Goal: Transaction & Acquisition: Purchase product/service

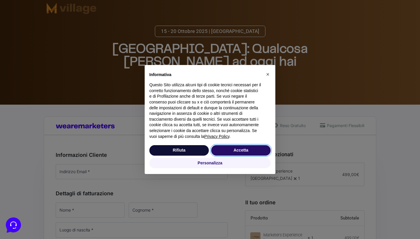
drag, startPoint x: 246, startPoint y: 149, endPoint x: 259, endPoint y: 144, distance: 14.1
click at [246, 149] on button "Accetta" at bounding box center [240, 150] width 59 height 10
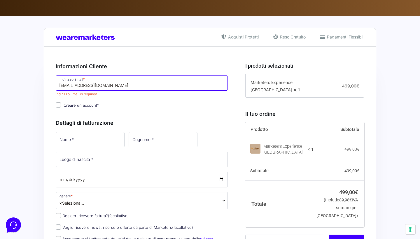
type input "[EMAIL_ADDRESS][DOMAIN_NAME]"
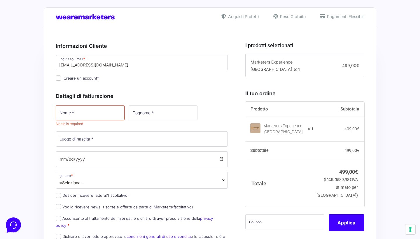
scroll to position [107, 0]
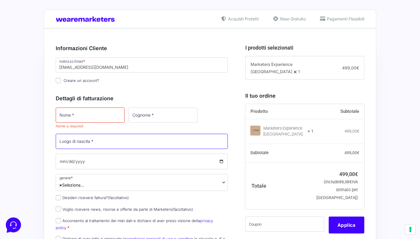
click at [83, 143] on input "Luogo di nascita *" at bounding box center [142, 141] width 172 height 15
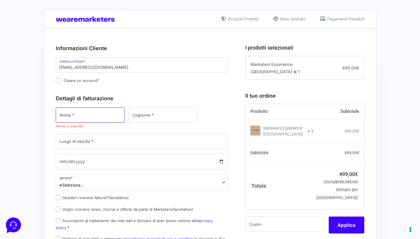
click at [75, 117] on input "Nome *" at bounding box center [90, 115] width 69 height 15
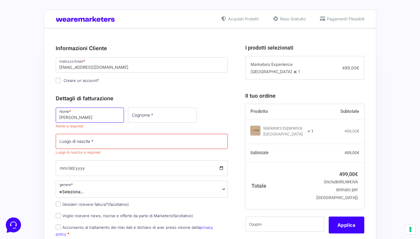
type input "[PERSON_NAME]"
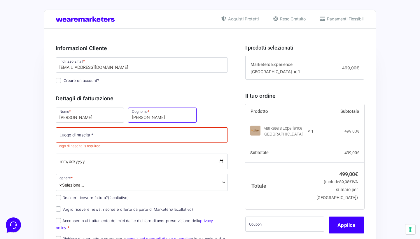
type input "[PERSON_NAME]"
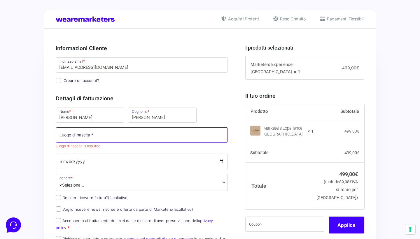
click at [99, 138] on input "Luogo di nascita *" at bounding box center [142, 134] width 172 height 15
type input "Cercola Napoli"
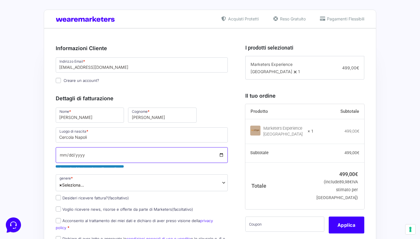
click at [86, 162] on input "Data di nascita *" at bounding box center [142, 155] width 172 height 16
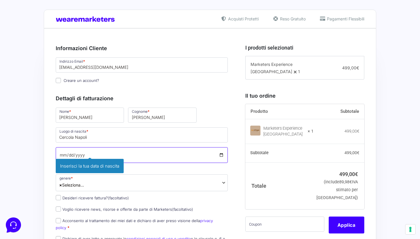
click at [73, 156] on input "Data di nascita *" at bounding box center [142, 155] width 172 height 16
click at [80, 156] on input "Data di nascita *" at bounding box center [142, 155] width 172 height 16
type input "[DATE]"
click at [122, 153] on input "[DATE]" at bounding box center [142, 155] width 172 height 16
click at [157, 182] on span "× Seleziona..." at bounding box center [142, 182] width 172 height 17
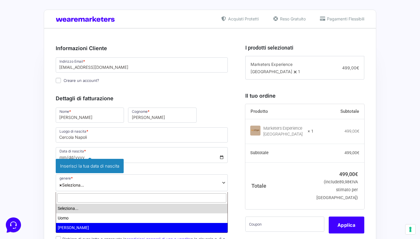
select select "[PERSON_NAME]"
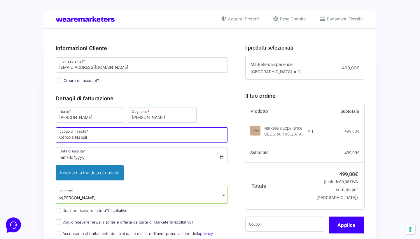
click at [75, 136] on input "Cercola Napoli" at bounding box center [142, 134] width 172 height 15
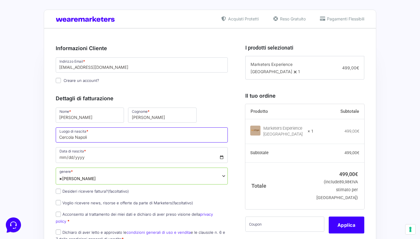
click at [99, 138] on input "Cercola Napoli" at bounding box center [142, 134] width 172 height 15
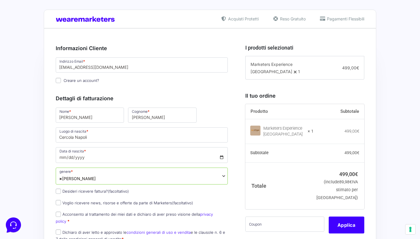
click at [237, 217] on div "Informazioni Cliente Hai già un account? Accedi Indirizzo Email * [EMAIL_ADDRES…" at bounding box center [148, 228] width 185 height 381
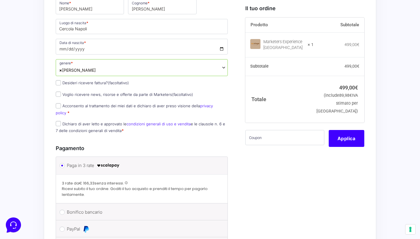
scroll to position [218, 0]
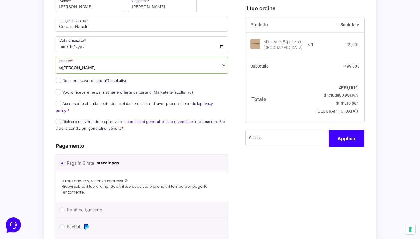
click at [57, 119] on input "Dichiaro di aver letto e approvato le condizioni generali di uso e vendita e le…" at bounding box center [58, 121] width 5 height 5
checkbox input "true"
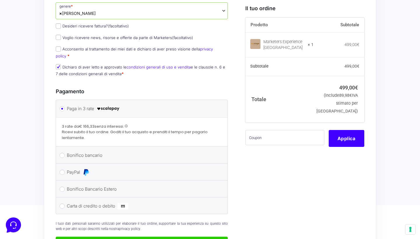
scroll to position [273, 0]
click at [60, 27] on input "Desideri ricevere fattura? (facoltativo)" at bounding box center [58, 25] width 5 height 5
checkbox input "true"
select select "IT"
type input "0000000"
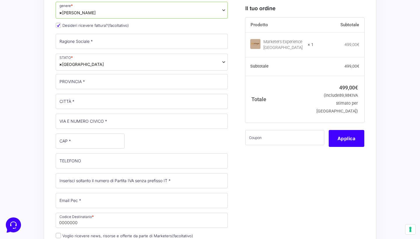
click at [60, 26] on input "Desideri ricevere fattura? (facoltativo)" at bounding box center [58, 25] width 5 height 5
checkbox input "false"
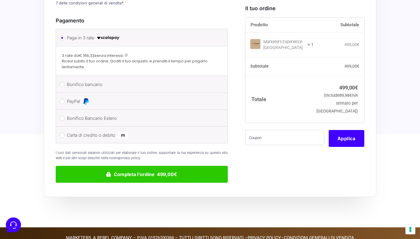
scroll to position [350, 0]
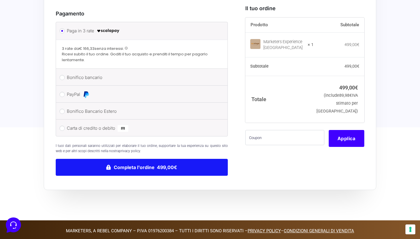
click at [176, 159] on button "Completa l'ordine 499,00€" at bounding box center [142, 167] width 172 height 17
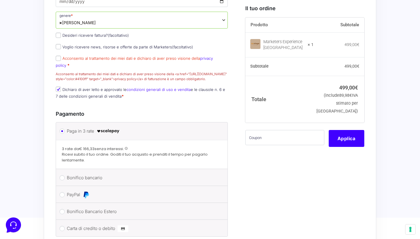
scroll to position [302, 0]
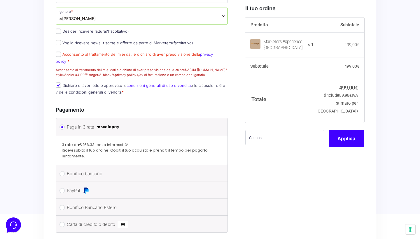
click at [59, 54] on input "Acconsento al trattamento dei miei dati e dichiaro di aver preso visione della …" at bounding box center [58, 54] width 5 height 5
checkbox input "true"
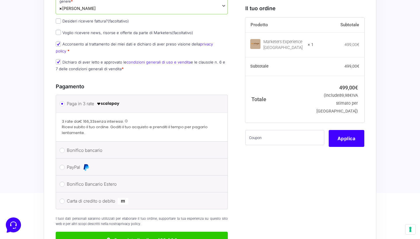
scroll to position [314, 0]
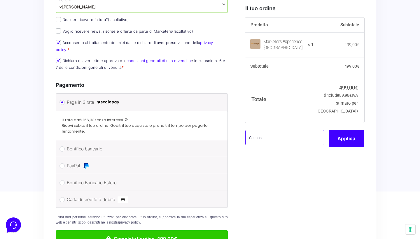
click at [283, 142] on input "text" at bounding box center [284, 137] width 79 height 15
paste input "MWVILLAGE"
type input "MWVILLAGE"
click at [349, 138] on button "Applica" at bounding box center [347, 138] width 36 height 17
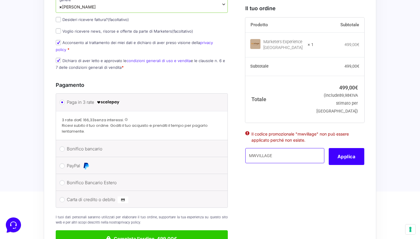
click at [281, 153] on input "MWVILLAGE" at bounding box center [284, 155] width 79 height 15
drag, startPoint x: 281, startPoint y: 153, endPoint x: 243, endPoint y: 152, distance: 38.2
click at [243, 152] on div "I prodotti selezionati Marketers Experience [GEOGRAPHIC_DATA] 1 − 1 + 499,00 € …" at bounding box center [302, 56] width 123 height 381
click at [290, 191] on div "I prodotti selezionati Marketers Experience [GEOGRAPHIC_DATA] 1 − 1 + 499,00 € …" at bounding box center [302, 56] width 123 height 381
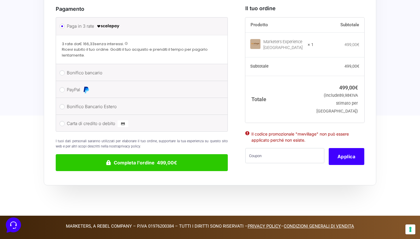
scroll to position [385, 0]
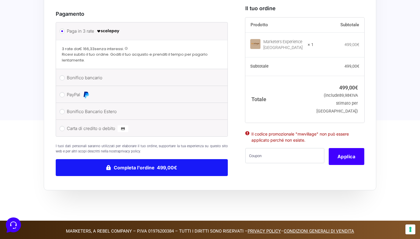
click at [163, 163] on button "Completa l'ordine 499,00€" at bounding box center [142, 167] width 172 height 17
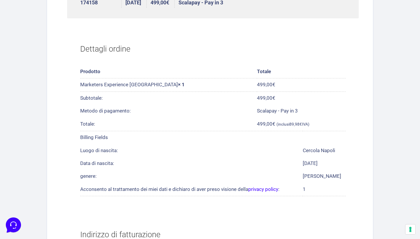
scroll to position [113, 0]
